Goal: Complete application form

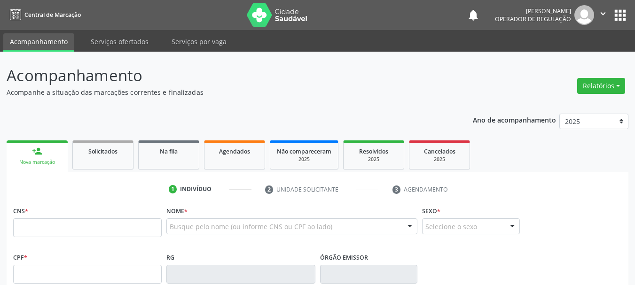
click at [65, 219] on input "text" at bounding box center [87, 228] width 149 height 19
type input "706 4056 5838 9089"
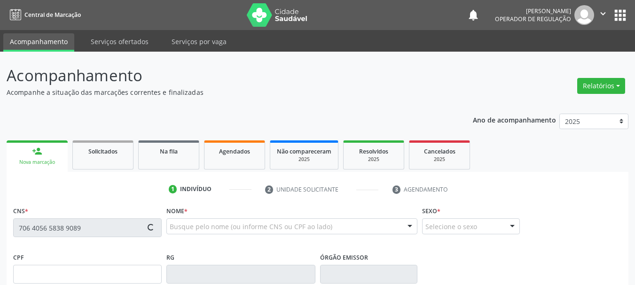
type input "[DATE]"
type input "[PERSON_NAME]"
type input "[PHONE_NUMBER]"
type input "S/N"
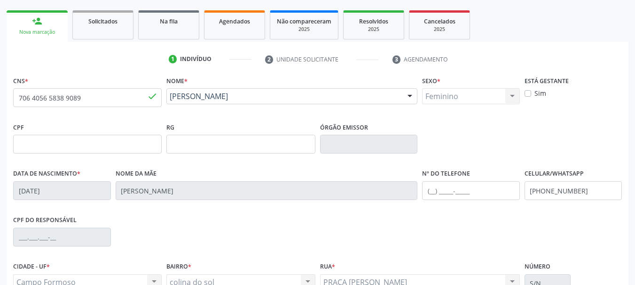
scroll to position [224, 0]
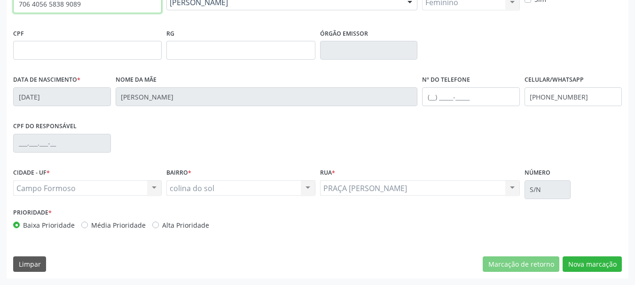
click at [88, 4] on input "706 4056 5838 9089" at bounding box center [87, 3] width 149 height 19
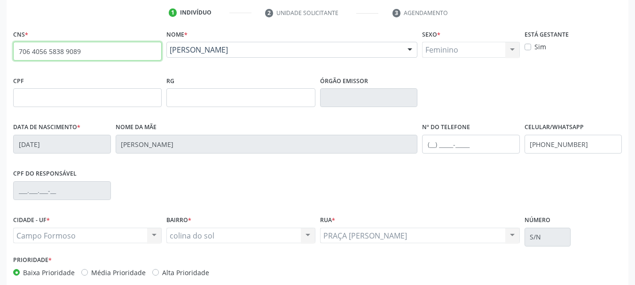
scroll to position [154, 0]
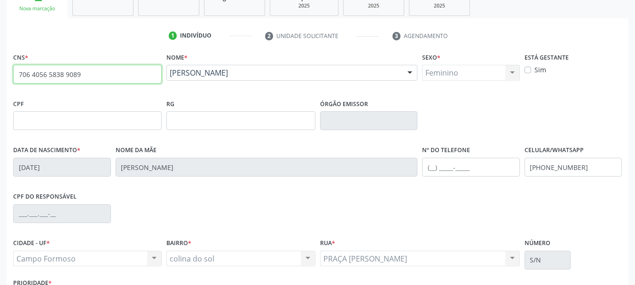
drag, startPoint x: 82, startPoint y: 6, endPoint x: 44, endPoint y: 47, distance: 56.2
click at [23, 14] on div "person_add Nova marcação Solicitados Na fila Agendados Não compareceram 2025 Re…" at bounding box center [318, 166] width 622 height 365
click at [57, 80] on input "text" at bounding box center [87, 74] width 149 height 19
type input "700 0020 5913 5804"
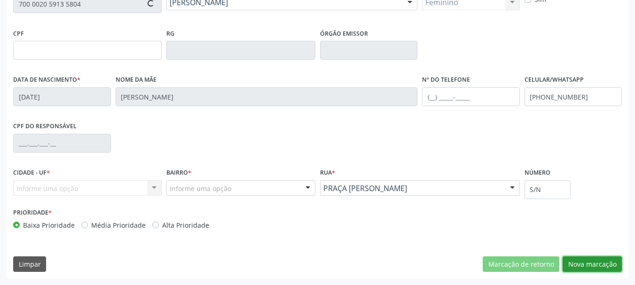
click at [587, 264] on button "Nova marcação" at bounding box center [592, 265] width 59 height 16
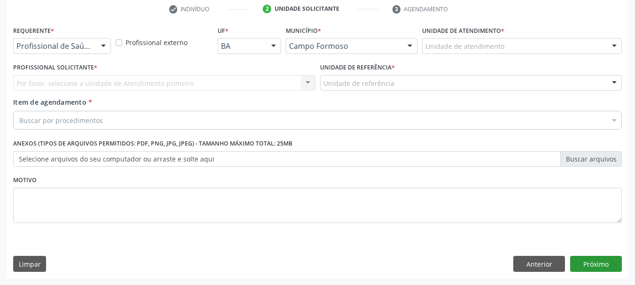
scroll to position [181, 0]
click at [541, 260] on button "Anterior" at bounding box center [540, 264] width 52 height 16
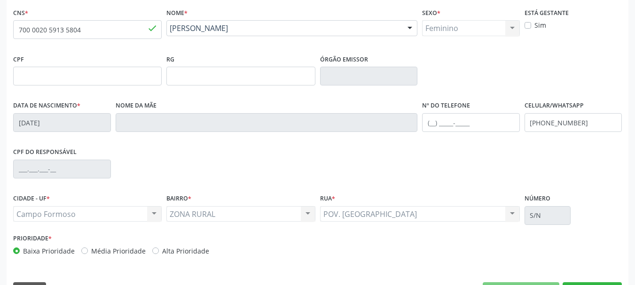
scroll to position [199, 0]
